Goal: Task Accomplishment & Management: Manage account settings

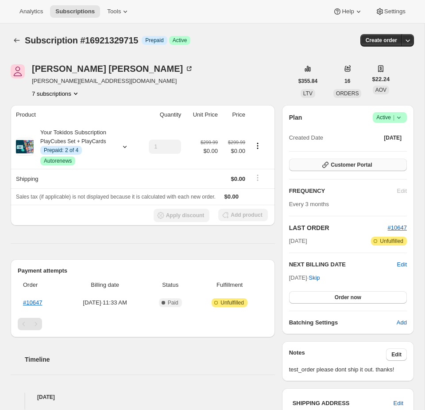
click at [375, 166] on button "Customer Portal" at bounding box center [348, 165] width 118 height 12
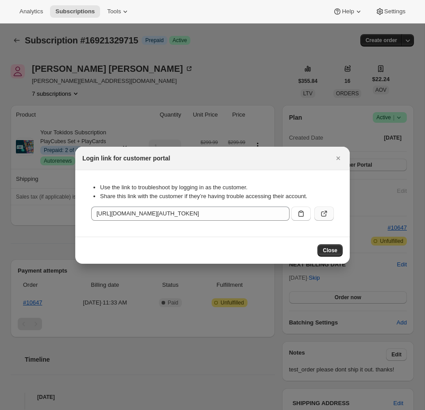
click at [325, 211] on icon ":r1j:" at bounding box center [324, 213] width 9 height 9
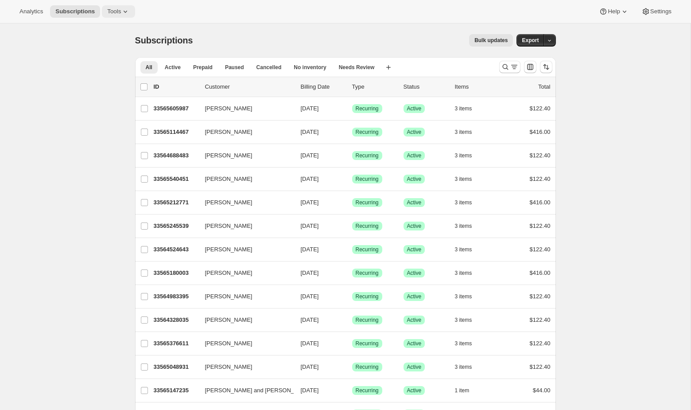
click at [117, 11] on span "Tools" at bounding box center [114, 11] width 14 height 7
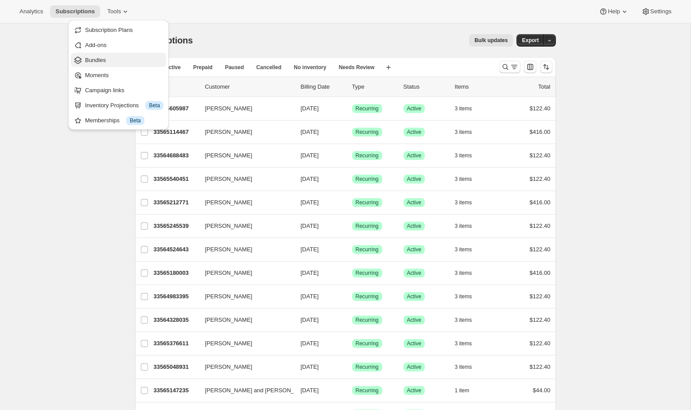
click at [107, 58] on span "Bundles" at bounding box center [124, 60] width 78 height 9
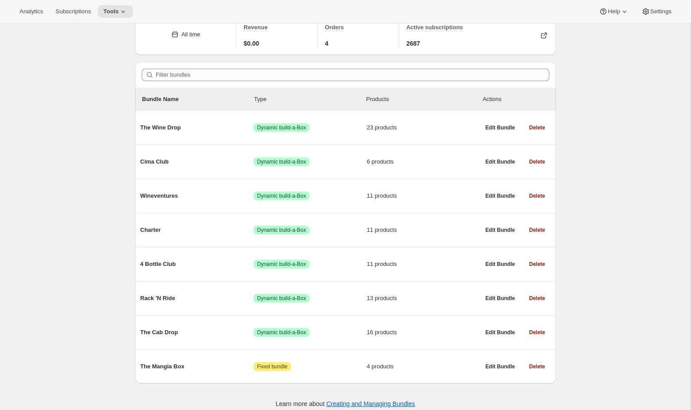
scroll to position [50, 0]
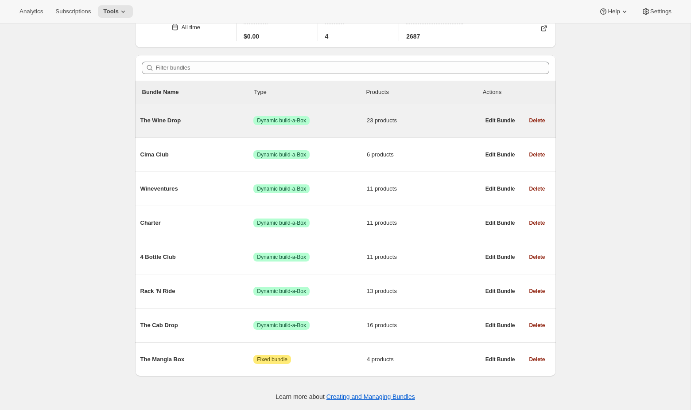
click at [334, 118] on span "Success Dynamic build-a-Box" at bounding box center [309, 120] width 113 height 9
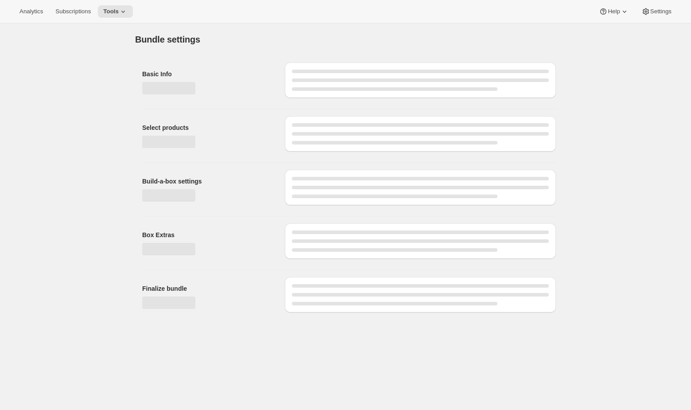
type input "The Wine Drop"
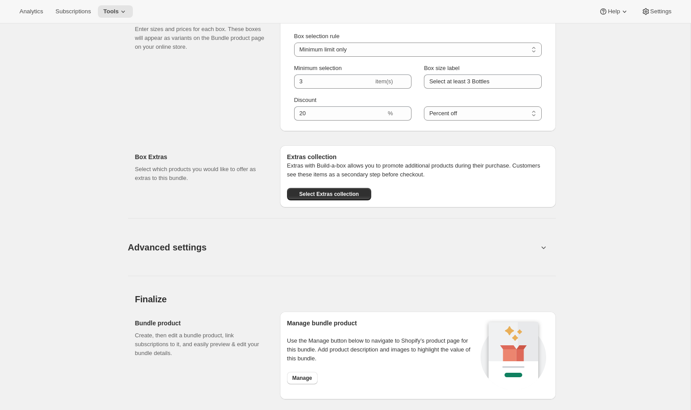
scroll to position [1336, 0]
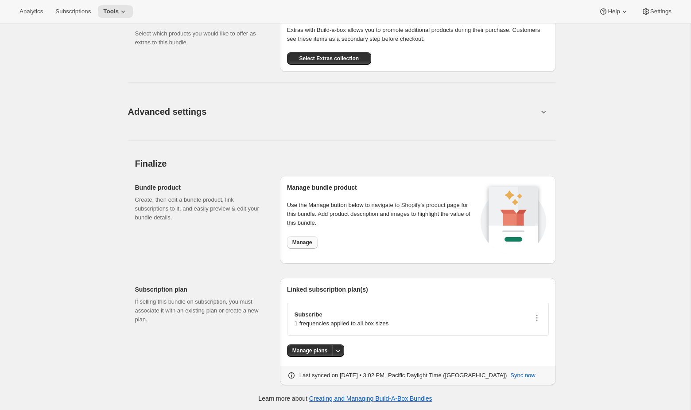
click at [306, 240] on span "Manage" at bounding box center [302, 242] width 20 height 7
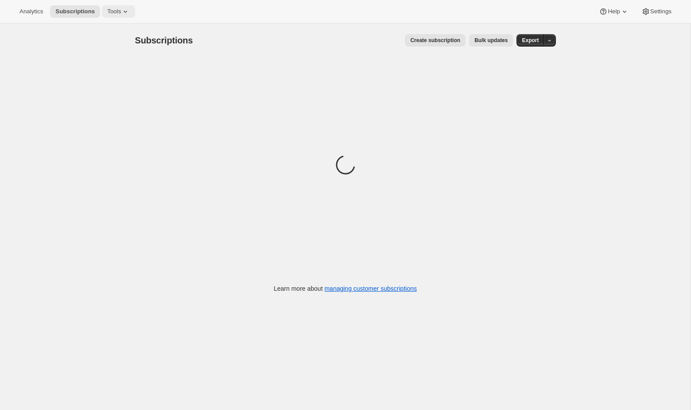
click at [121, 14] on span "Tools" at bounding box center [114, 11] width 14 height 7
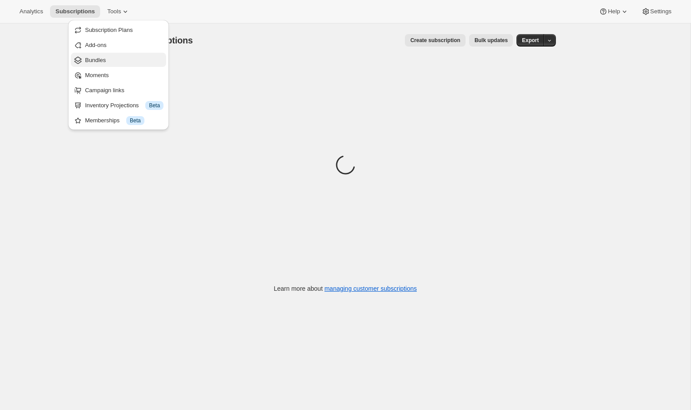
click at [115, 61] on span "Bundles" at bounding box center [124, 60] width 78 height 9
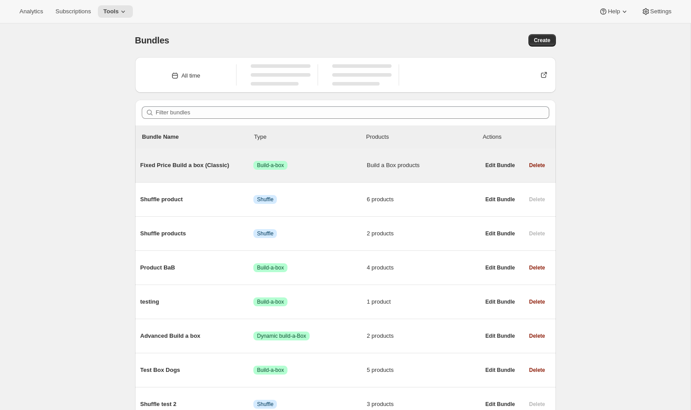
click at [298, 170] on div "Fixed Price Build a box (Classic) Success Build-a-box Build a Box products" at bounding box center [310, 165] width 340 height 23
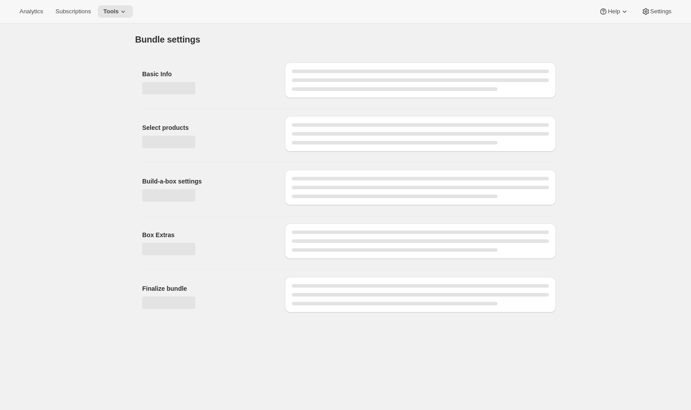
type input "Fixed Price Build a box (Classic)"
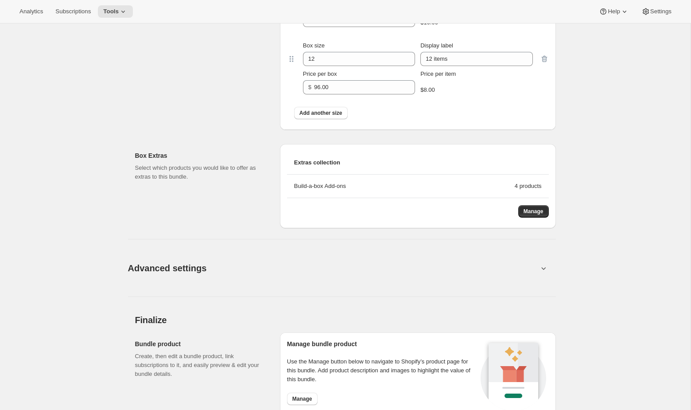
scroll to position [753, 0]
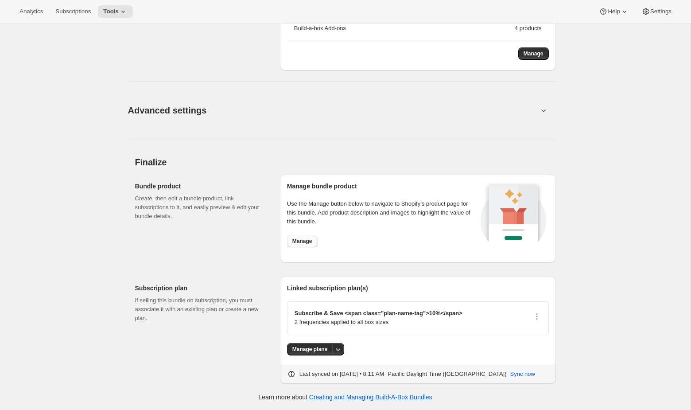
click at [299, 237] on button "Manage" at bounding box center [302, 241] width 31 height 12
